Goal: Task Accomplishment & Management: Use online tool/utility

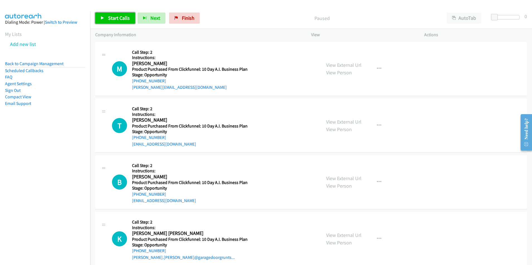
click at [121, 18] on span "Start Calls" at bounding box center [119, 18] width 22 height 6
click at [152, 79] on link "+1 254-535-0490" at bounding box center [149, 80] width 34 height 5
click at [151, 81] on link "+1 254-535-0490" at bounding box center [149, 80] width 34 height 5
click at [138, 18] on button "Next" at bounding box center [143, 18] width 28 height 11
click at [117, 21] on link "Pause" at bounding box center [110, 18] width 31 height 11
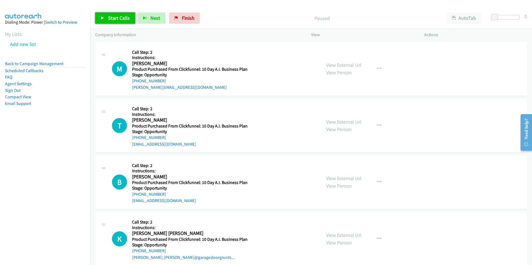
click at [120, 17] on span "Start Calls" at bounding box center [119, 18] width 22 height 6
click at [112, 17] on span "Start Calls" at bounding box center [119, 18] width 22 height 6
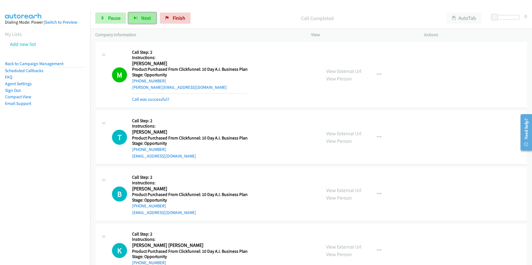
click at [141, 19] on span "Next" at bounding box center [146, 18] width 10 height 6
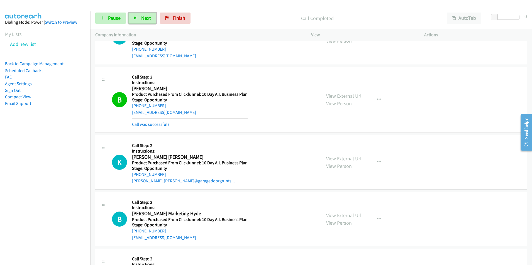
scroll to position [108, 0]
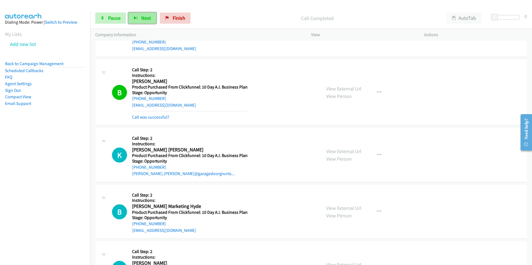
click at [144, 18] on span "Next" at bounding box center [146, 18] width 10 height 6
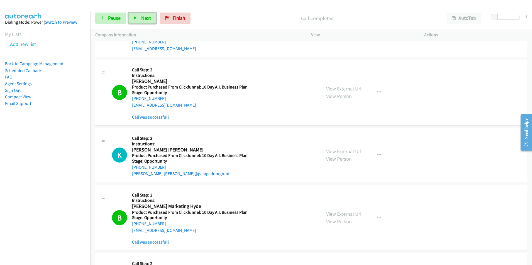
scroll to position [300, 0]
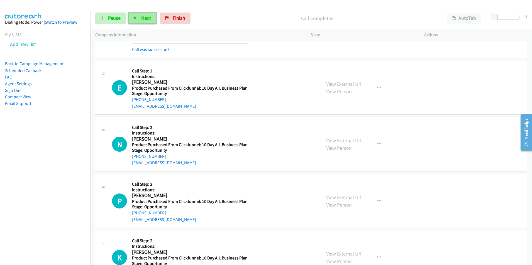
click at [142, 20] on span "Next" at bounding box center [146, 18] width 10 height 6
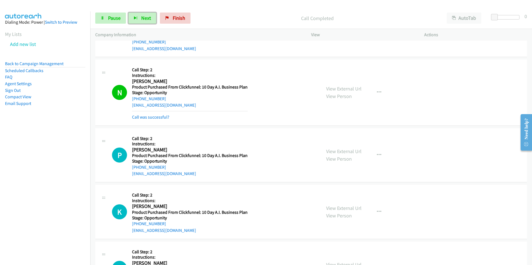
scroll to position [380, 0]
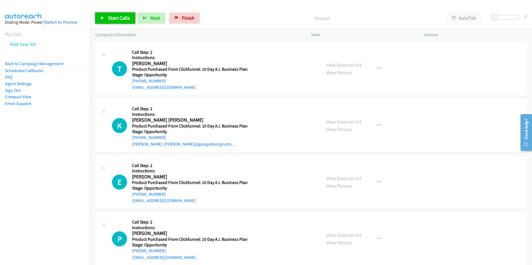
click at [118, 17] on span "Start Calls" at bounding box center [119, 18] width 22 height 6
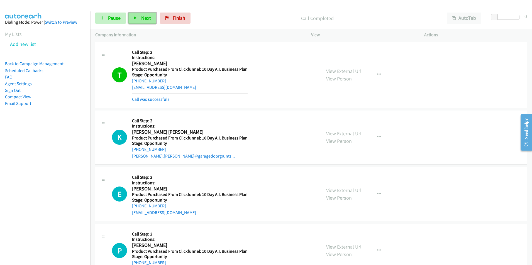
click at [142, 15] on span "Next" at bounding box center [146, 18] width 10 height 6
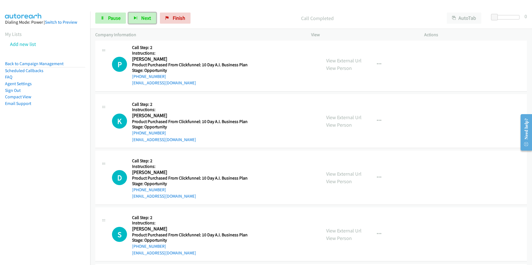
scroll to position [201, 0]
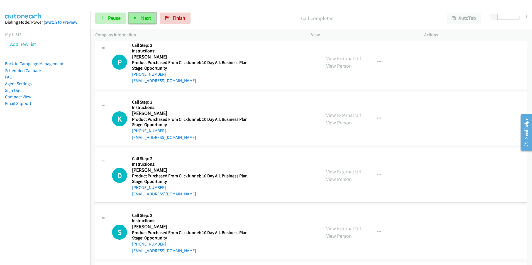
click at [141, 18] on span "Next" at bounding box center [146, 18] width 10 height 6
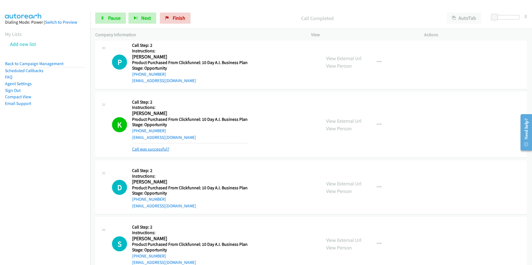
click at [146, 147] on link "Call was successful?" at bounding box center [150, 149] width 37 height 5
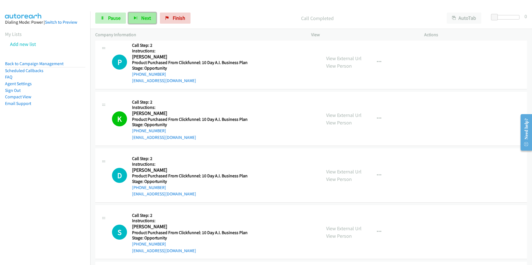
click at [141, 16] on span "Next" at bounding box center [146, 18] width 10 height 6
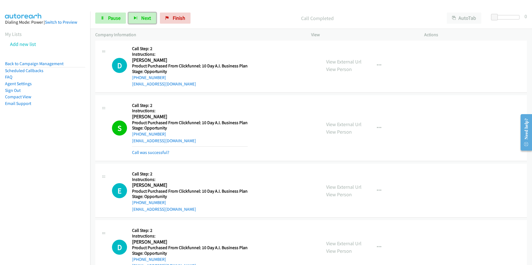
scroll to position [331, 0]
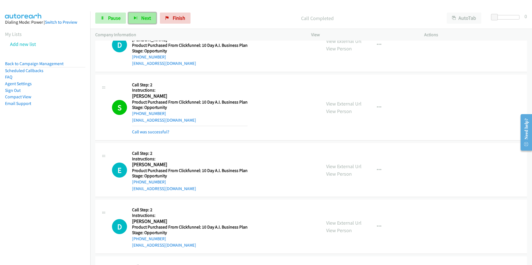
click at [145, 20] on span "Next" at bounding box center [146, 18] width 10 height 6
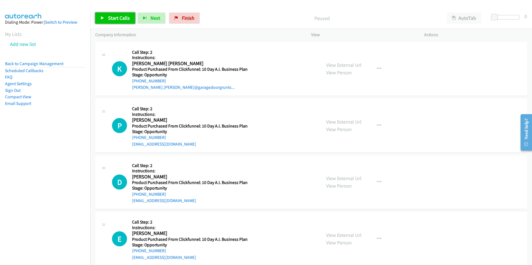
click at [122, 20] on span "Start Calls" at bounding box center [119, 18] width 22 height 6
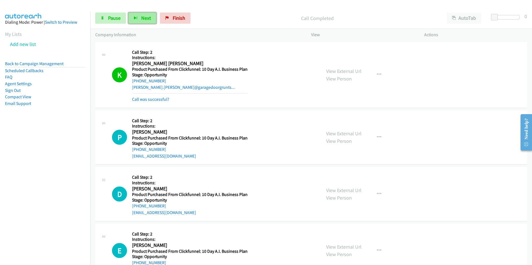
click at [146, 19] on span "Next" at bounding box center [146, 18] width 10 height 6
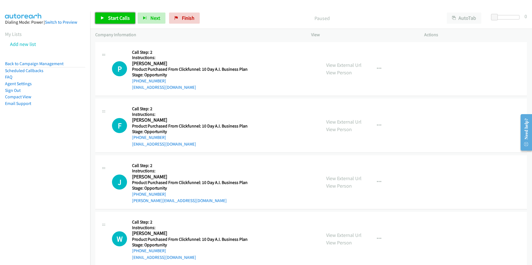
click at [115, 16] on span "Start Calls" at bounding box center [119, 18] width 22 height 6
click at [284, 49] on div "P Callback Scheduled Call Step: 2 Instructions: [PERSON_NAME] America/New_York …" at bounding box center [214, 69] width 204 height 44
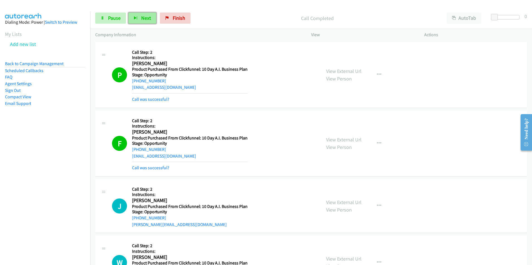
click at [142, 18] on span "Next" at bounding box center [146, 18] width 10 height 6
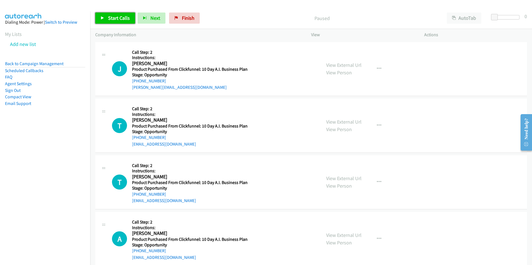
click at [117, 18] on span "Start Calls" at bounding box center [119, 18] width 22 height 6
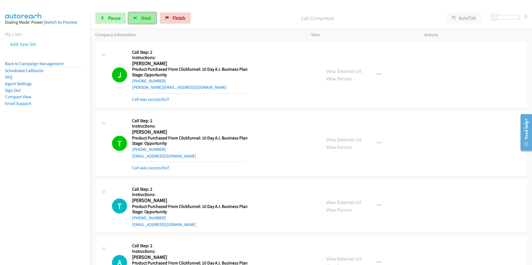
click at [146, 20] on span "Next" at bounding box center [146, 18] width 10 height 6
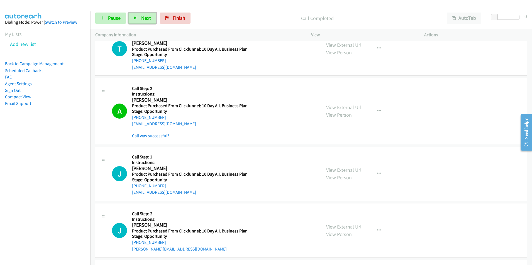
scroll to position [236, 0]
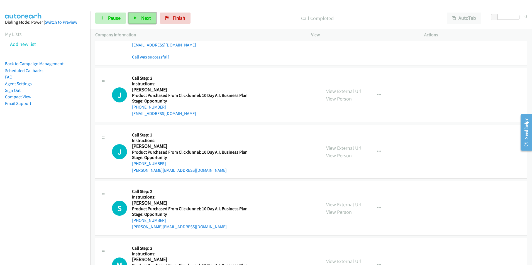
click at [141, 20] on span "Next" at bounding box center [146, 18] width 10 height 6
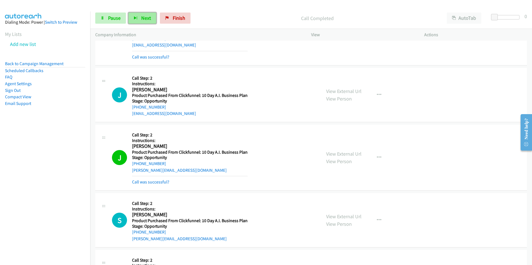
click at [144, 16] on span "Next" at bounding box center [146, 18] width 10 height 6
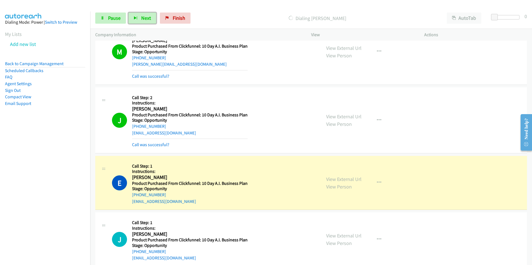
scroll to position [474, 0]
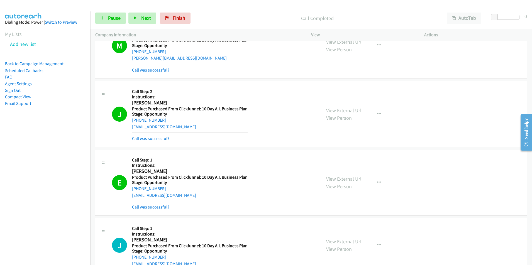
click at [160, 208] on link "Call was successful?" at bounding box center [150, 207] width 37 height 5
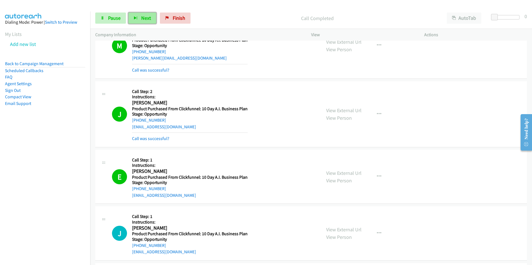
click at [145, 18] on span "Next" at bounding box center [146, 18] width 10 height 6
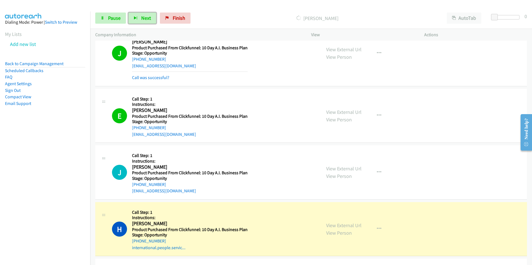
scroll to position [553, 0]
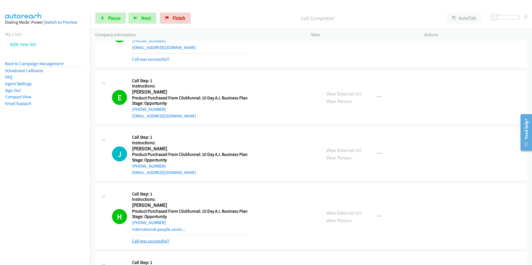
click at [161, 242] on link "Call was successful?" at bounding box center [150, 241] width 37 height 5
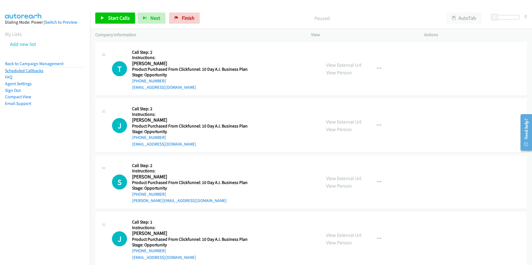
click at [30, 72] on link "Scheduled Callbacks" at bounding box center [24, 70] width 38 height 5
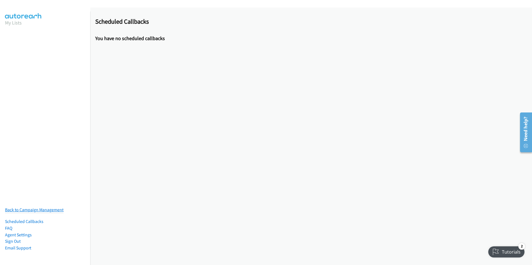
click at [38, 207] on link "Back to Campaign Management" at bounding box center [34, 209] width 59 height 5
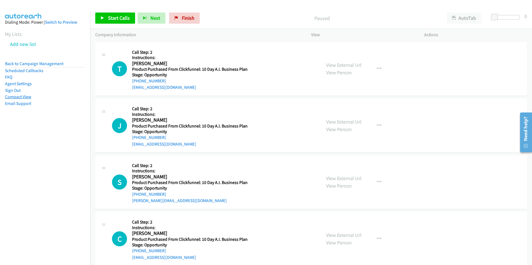
click at [27, 95] on link "Compact View" at bounding box center [18, 96] width 26 height 5
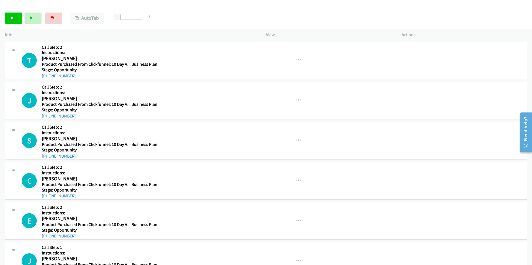
click at [9, 35] on p "Info" at bounding box center [130, 34] width 251 height 7
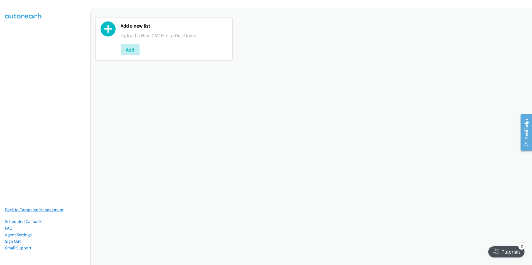
click at [47, 208] on link "Back to Campaign Management" at bounding box center [34, 209] width 59 height 5
